Goal: Information Seeking & Learning: Learn about a topic

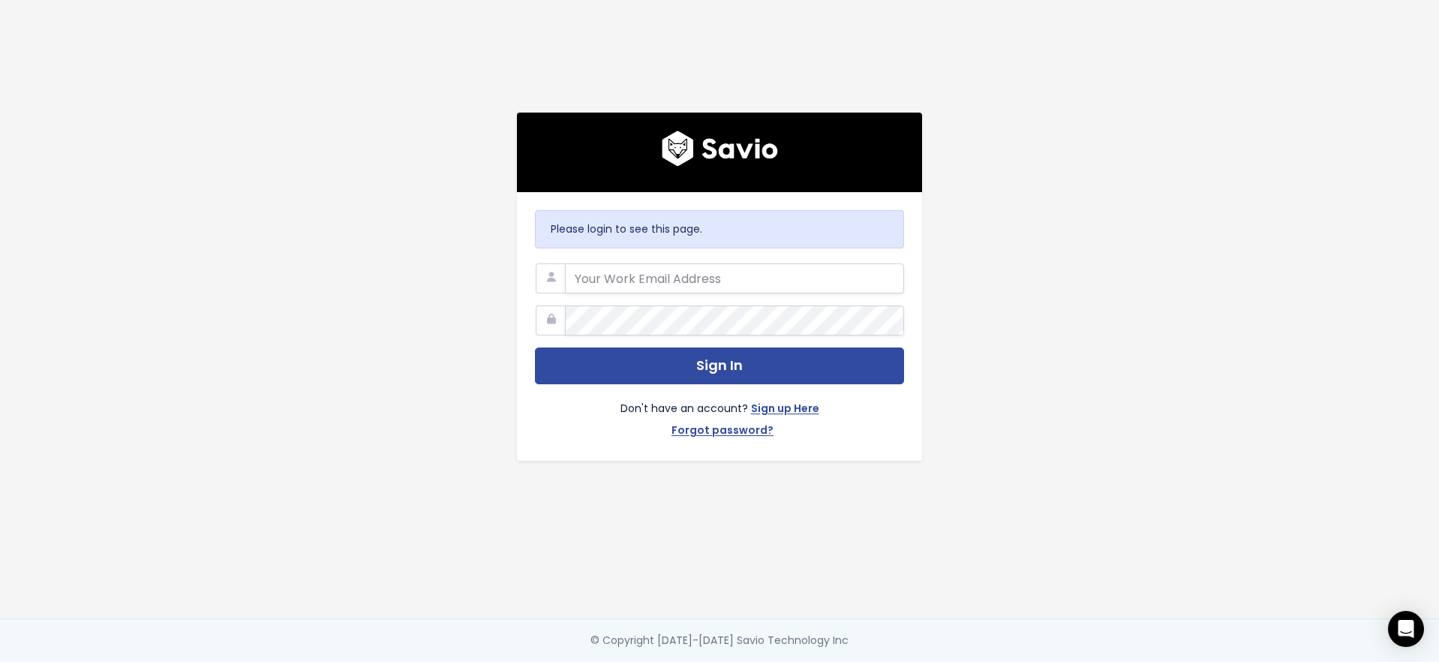
click at [880, 661] on com-1password-button at bounding box center [719, 662] width 1439 height 0
type input "hello@storypark.com"
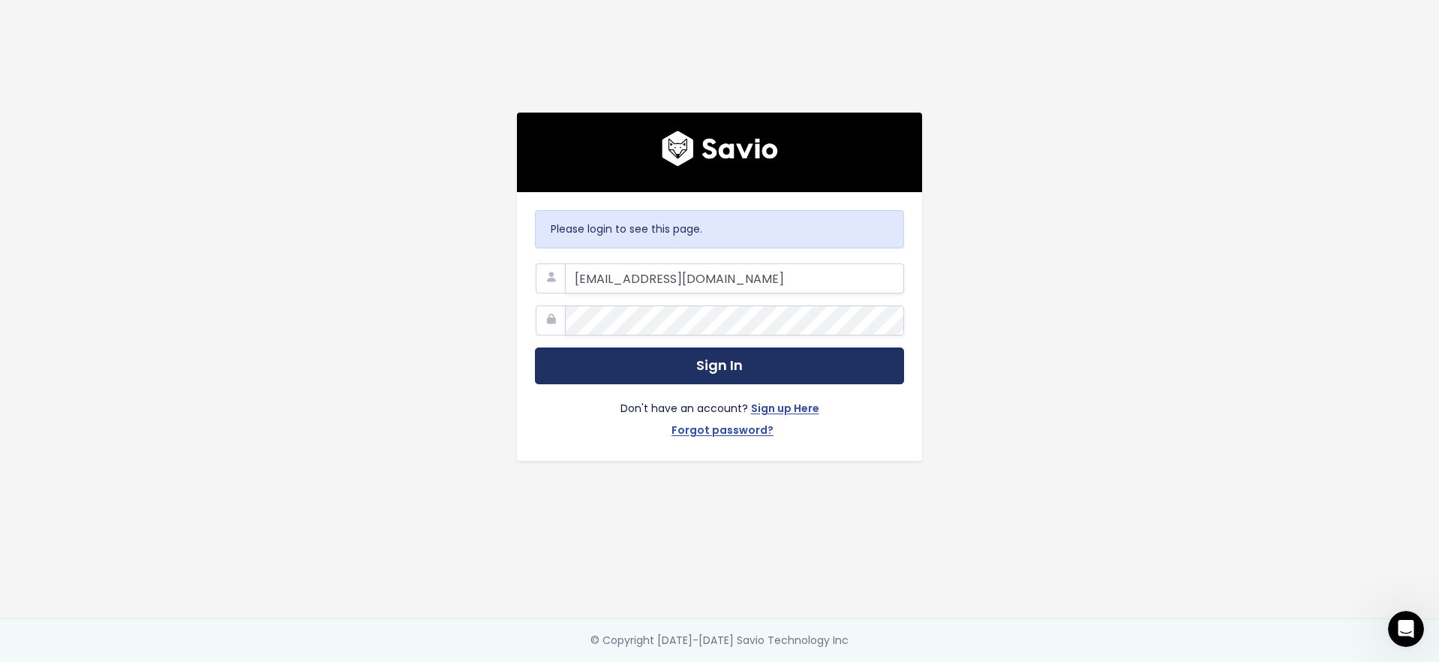
click at [672, 358] on button "Sign In" at bounding box center [719, 365] width 369 height 37
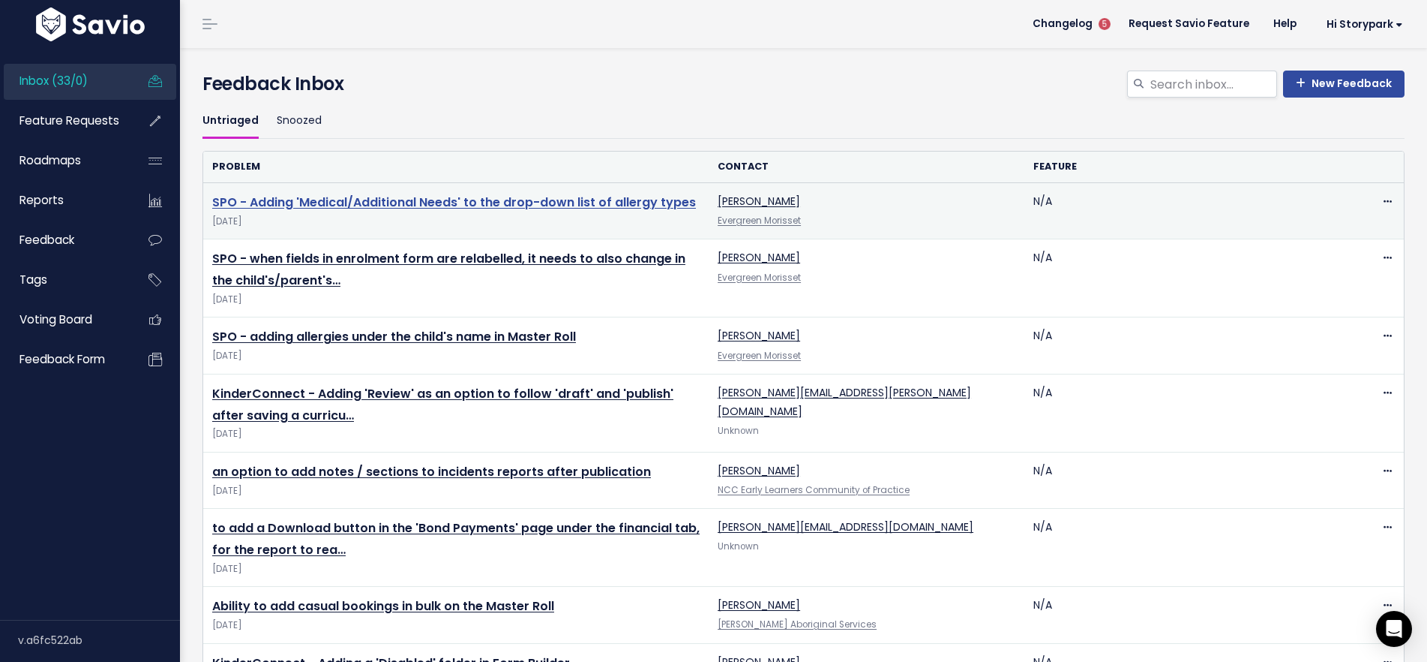
click at [326, 200] on link "SPO - Adding 'Medical/Additional Needs' to the drop-down list of allergy types" at bounding box center [454, 202] width 484 height 17
